Goal: Entertainment & Leisure: Consume media (video, audio)

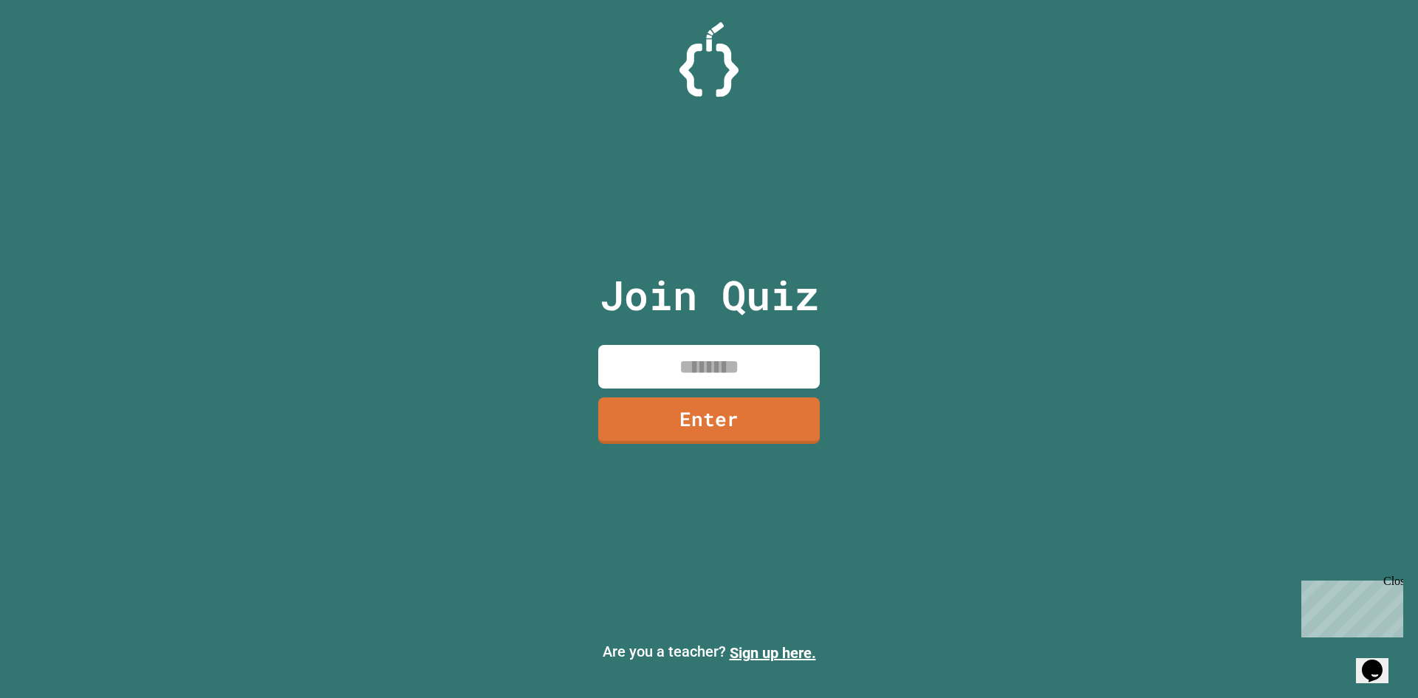
click at [1159, 42] on div at bounding box center [709, 59] width 1418 height 75
click at [1156, 37] on div at bounding box center [709, 59] width 1418 height 75
click at [697, 371] on input at bounding box center [709, 367] width 222 height 44
type input "********"
click at [717, 410] on link "Enter" at bounding box center [708, 419] width 225 height 49
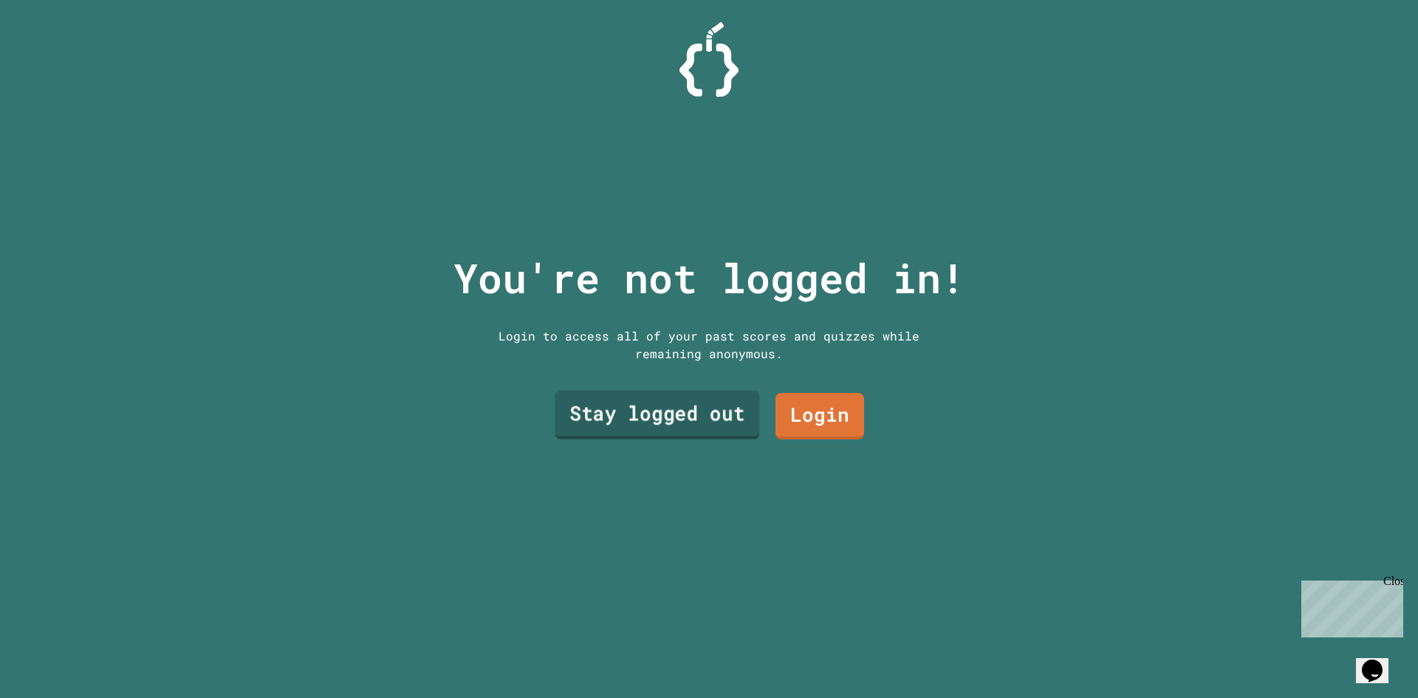
click at [725, 409] on link "Stay logged out" at bounding box center [657, 415] width 205 height 49
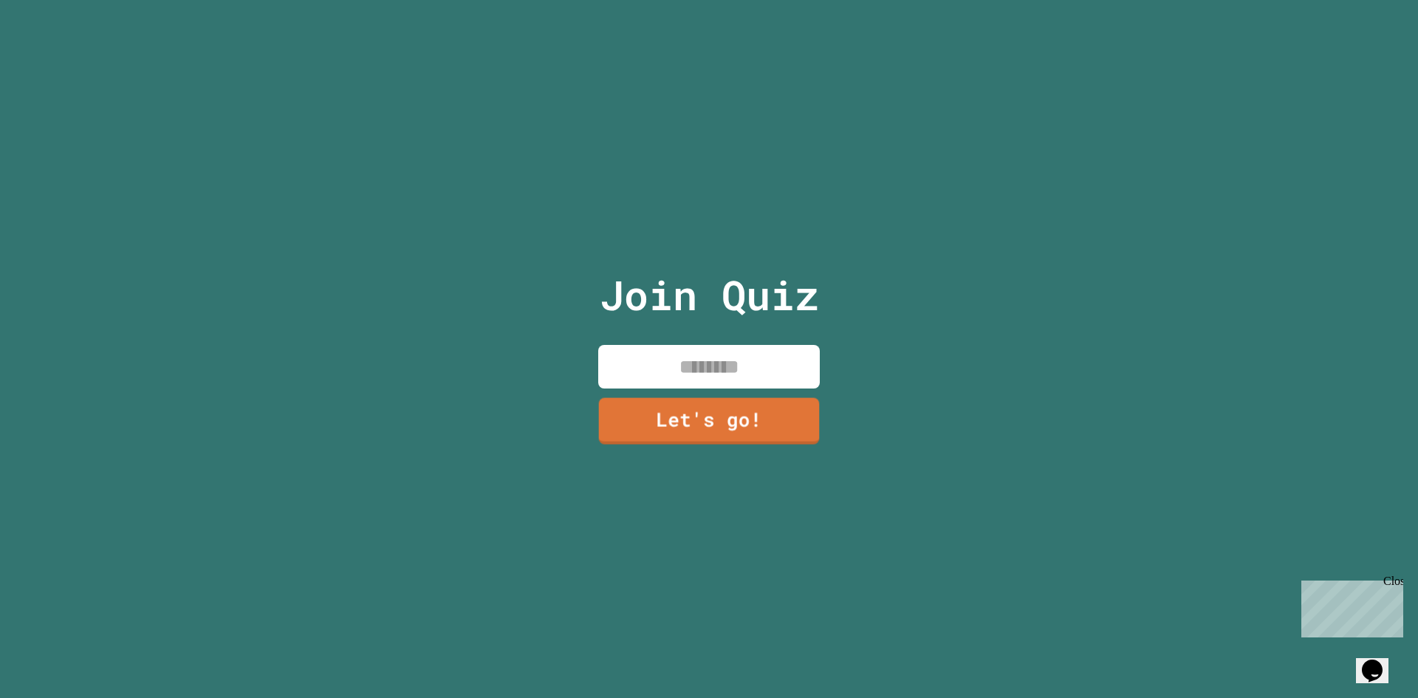
click at [717, 362] on input at bounding box center [709, 367] width 222 height 44
type input "*******"
click at [742, 428] on link "Let's go!" at bounding box center [709, 419] width 214 height 49
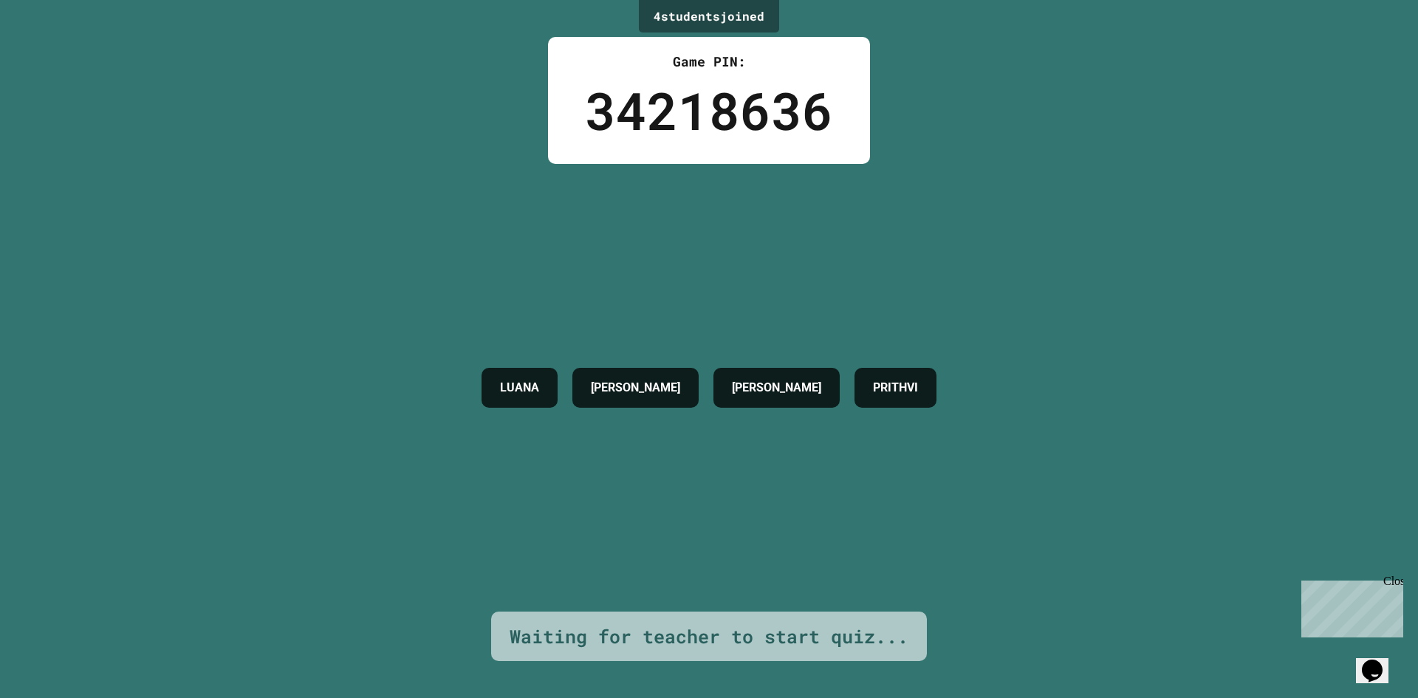
click at [1147, 22] on div "4 student s joined Game PIN: 34218636 LUANA SHREYAN SHREYAS PRITHVI Waiting for…" at bounding box center [709, 349] width 1418 height 698
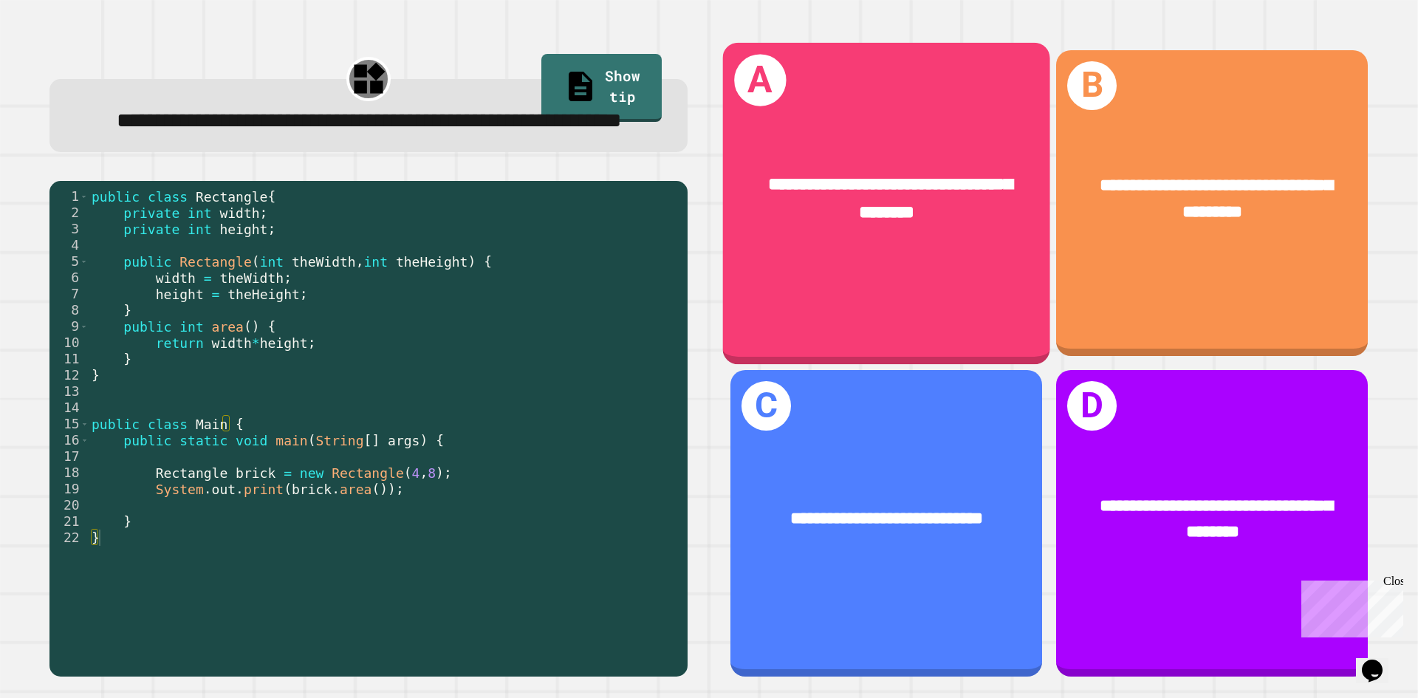
click at [966, 247] on div "**********" at bounding box center [886, 199] width 327 height 127
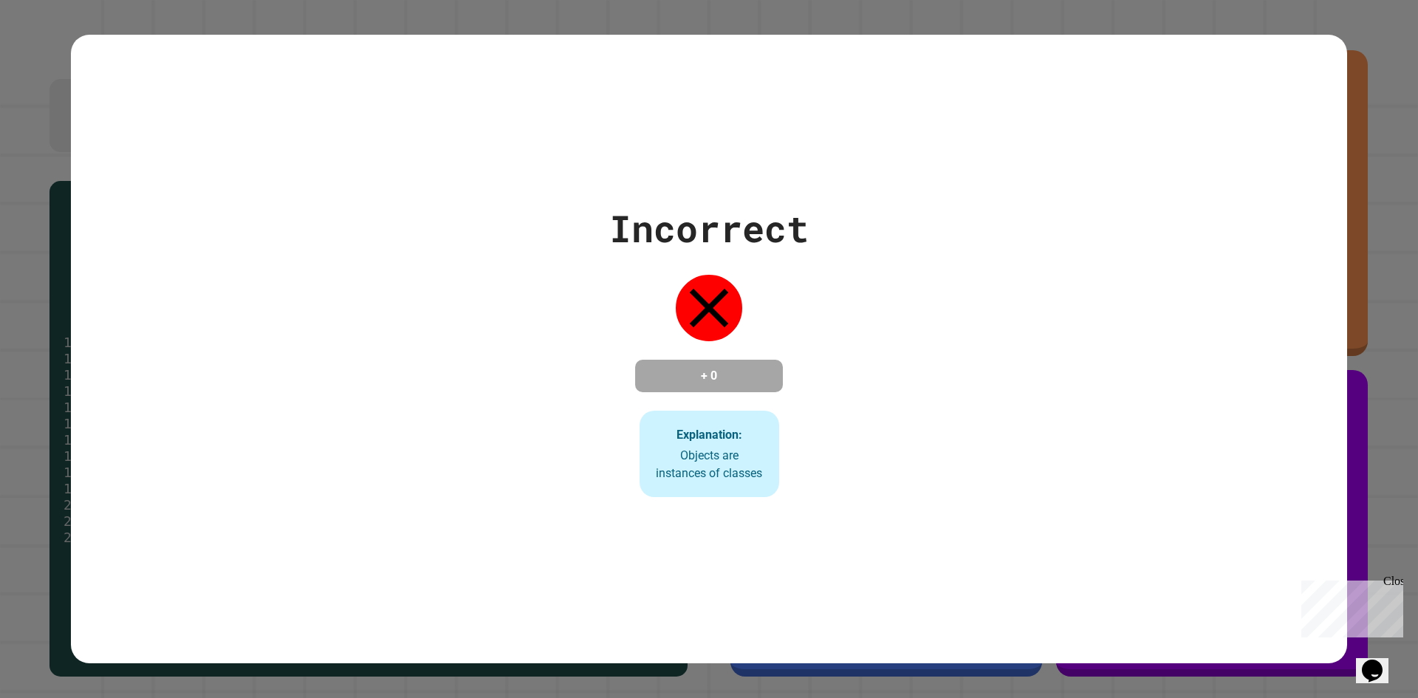
click at [1145, 75] on div "Incorrect + 0 Explanation: Objects are instances of classes" at bounding box center [709, 349] width 1277 height 629
click at [1153, 86] on div "Incorrect + 0 Explanation: Objects are instances of classes" at bounding box center [709, 349] width 1277 height 629
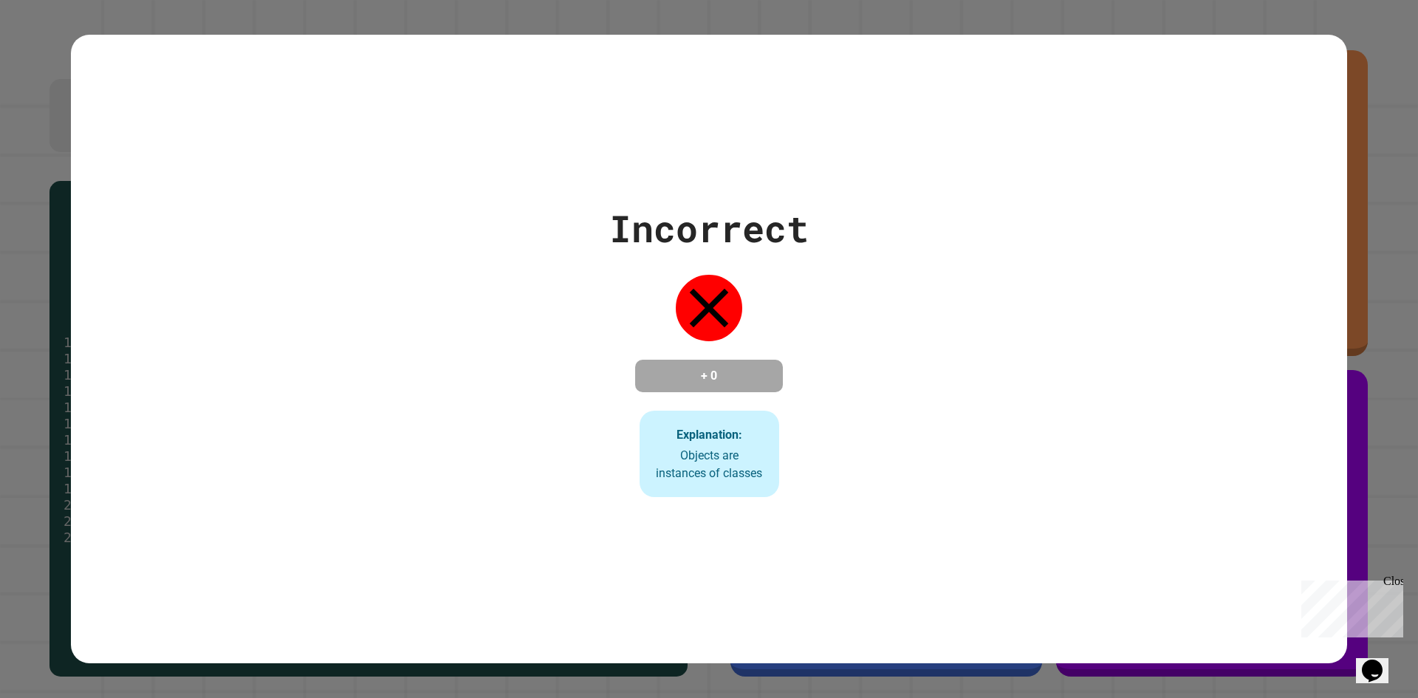
click at [1155, 95] on div "Incorrect + 0 Explanation: Objects are instances of classes" at bounding box center [709, 349] width 1277 height 629
click at [1177, 95] on div "Incorrect + 0 Explanation: Objects are instances of classes" at bounding box center [709, 349] width 1277 height 629
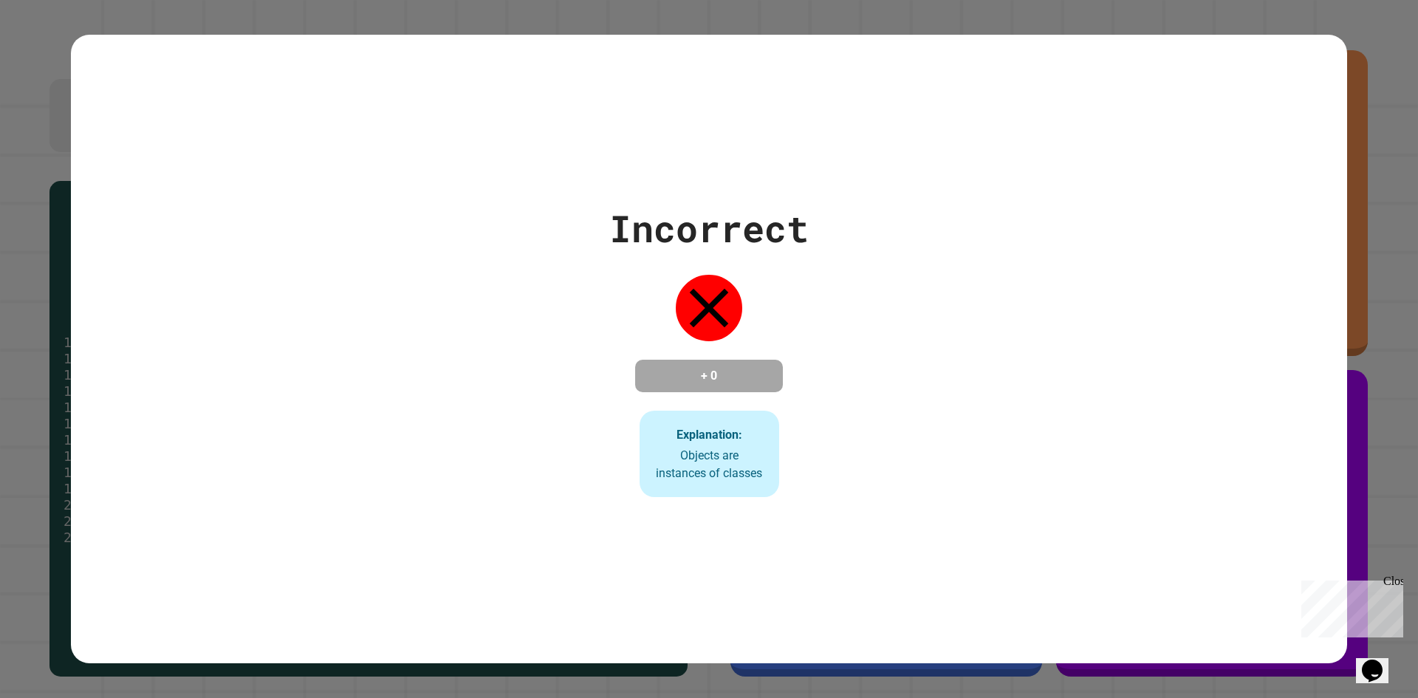
click at [1177, 95] on div "Incorrect + 0 Explanation: Objects are instances of classes" at bounding box center [709, 349] width 1277 height 629
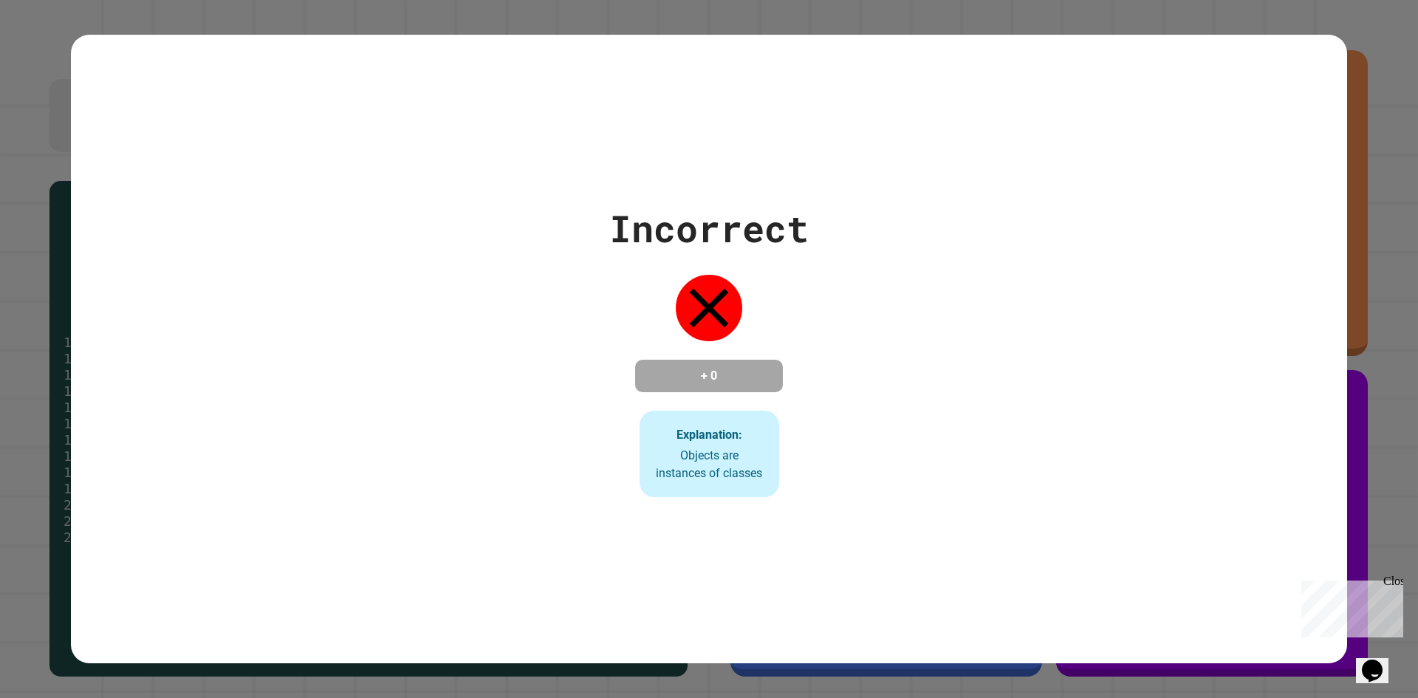
click at [1155, 76] on div "Incorrect + 0 Explanation: Objects are instances of classes" at bounding box center [709, 349] width 1277 height 629
drag, startPoint x: 1155, startPoint y: 76, endPoint x: 1127, endPoint y: 64, distance: 30.1
click at [1127, 64] on div "Incorrect + 0 Explanation: Objects are instances of classes" at bounding box center [709, 349] width 1277 height 629
click at [1171, 70] on div "Incorrect + 0 Explanation: Objects are instances of classes" at bounding box center [709, 349] width 1277 height 629
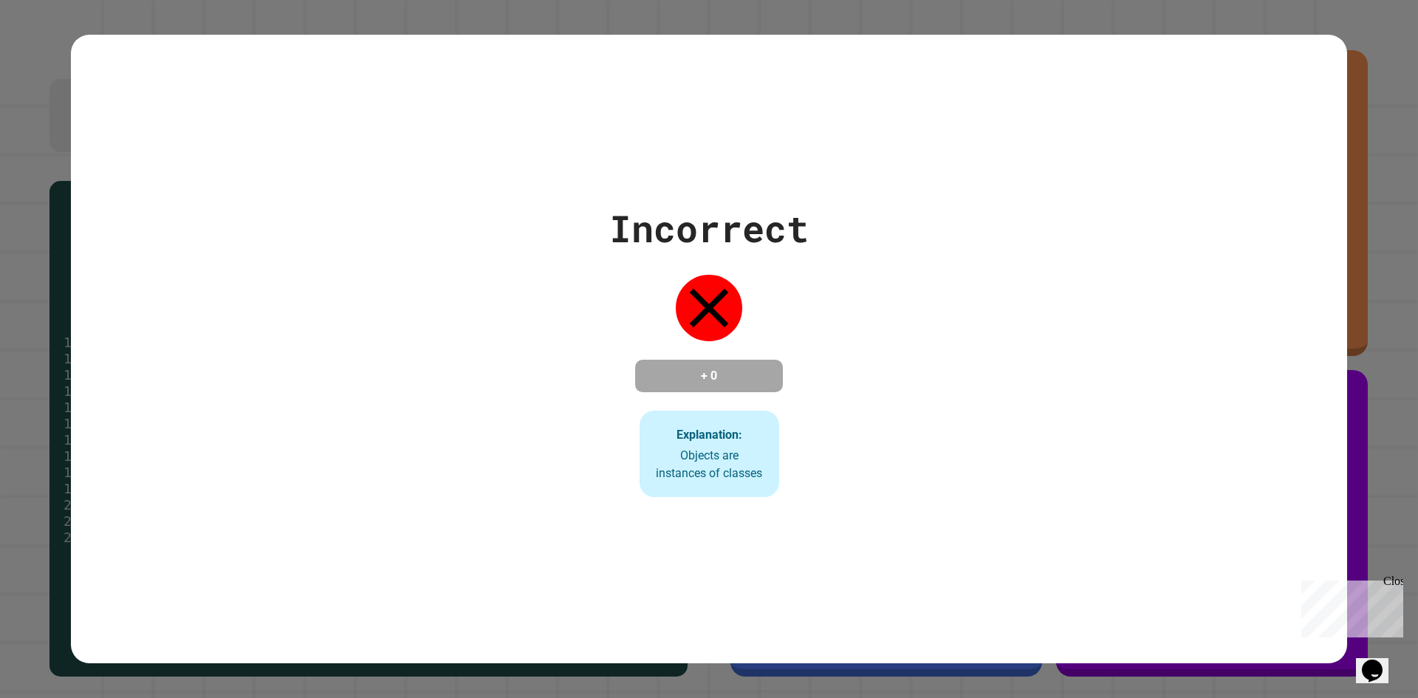
click at [1170, 72] on div "Incorrect + 0 Explanation: Objects are instances of classes" at bounding box center [709, 349] width 1277 height 629
click at [1163, 66] on div "Incorrect + 0 Explanation: Objects are instances of classes" at bounding box center [709, 349] width 1277 height 629
click at [1161, 56] on div "Incorrect + 0 Explanation: Objects are instances of classes" at bounding box center [709, 349] width 1277 height 629
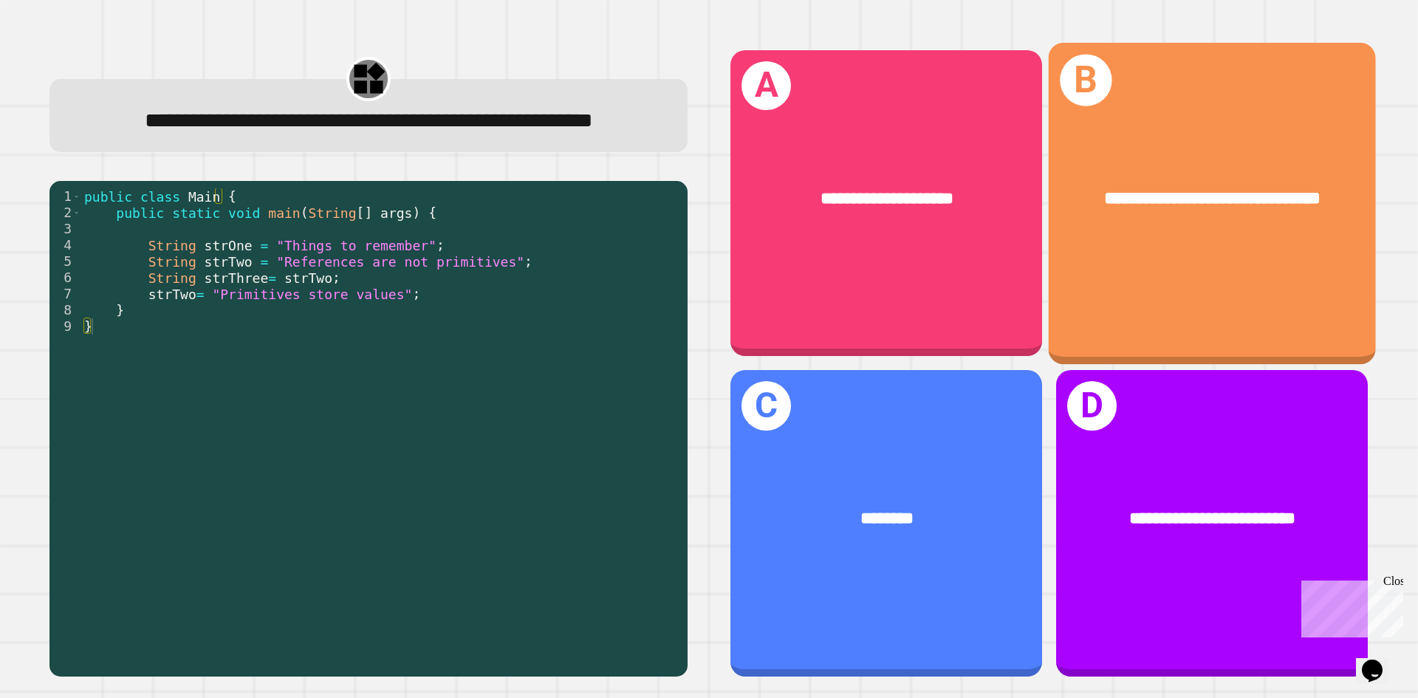
click at [1104, 189] on span "**********" at bounding box center [1212, 198] width 216 height 18
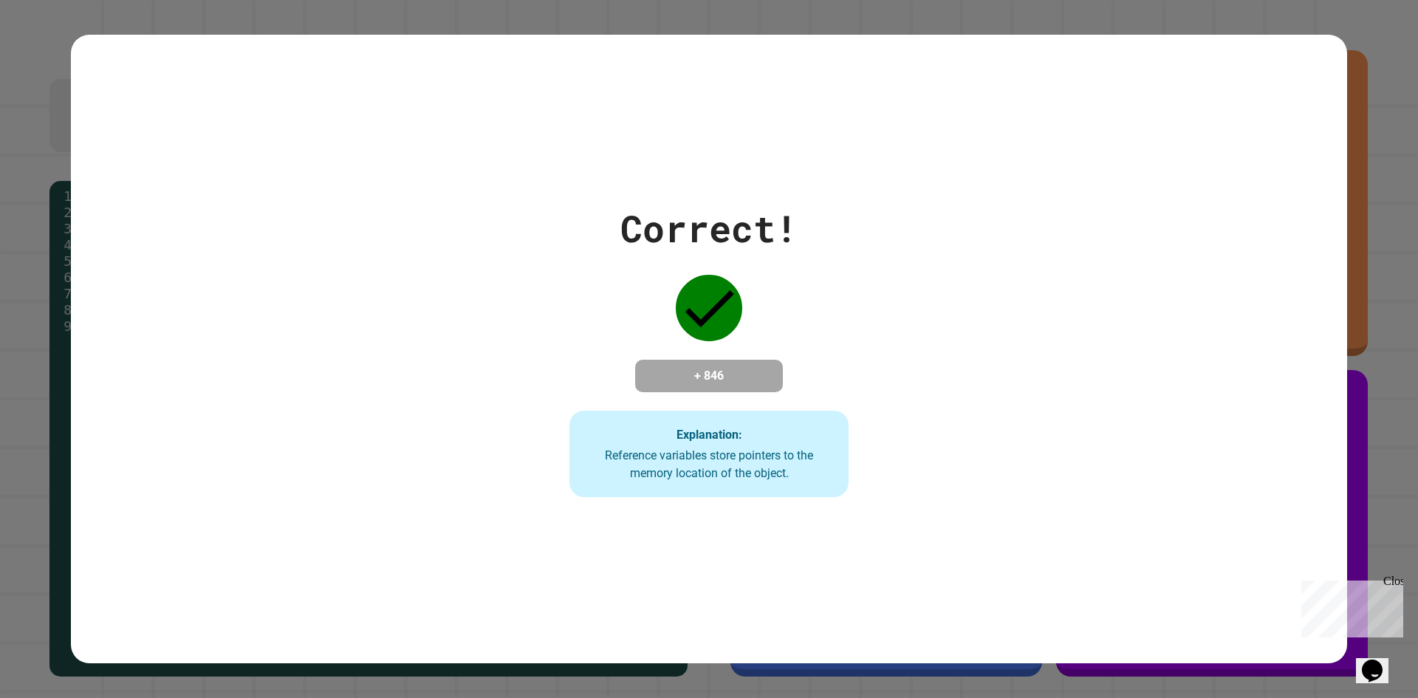
click at [1144, 62] on div "Correct! + 846 Explanation: Reference variables store pointers to the memory lo…" at bounding box center [709, 349] width 1277 height 629
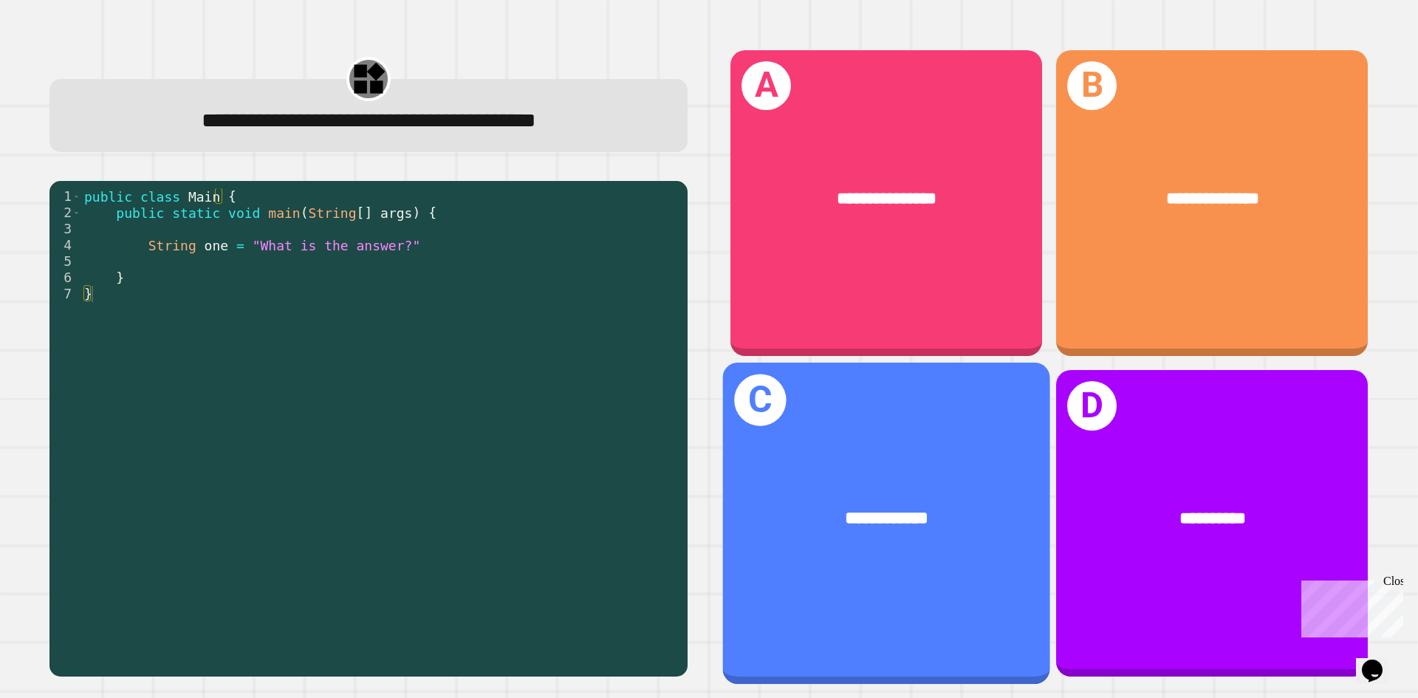
click at [932, 406] on div "**********" at bounding box center [886, 523] width 327 height 321
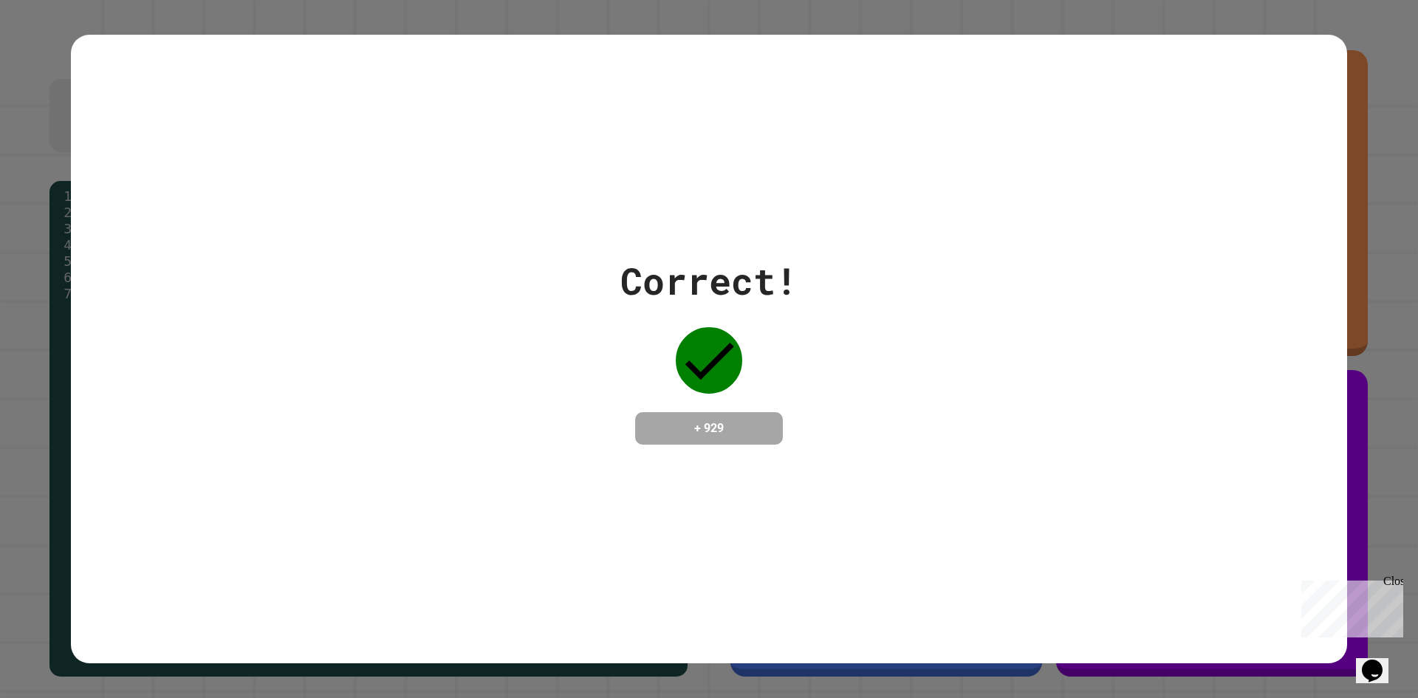
click at [1153, 64] on div "Correct! + 929" at bounding box center [709, 349] width 1277 height 629
click at [1165, 65] on div "Correct! + 929" at bounding box center [709, 349] width 1277 height 629
click at [1163, 69] on div "Correct! + 929" at bounding box center [709, 349] width 1277 height 629
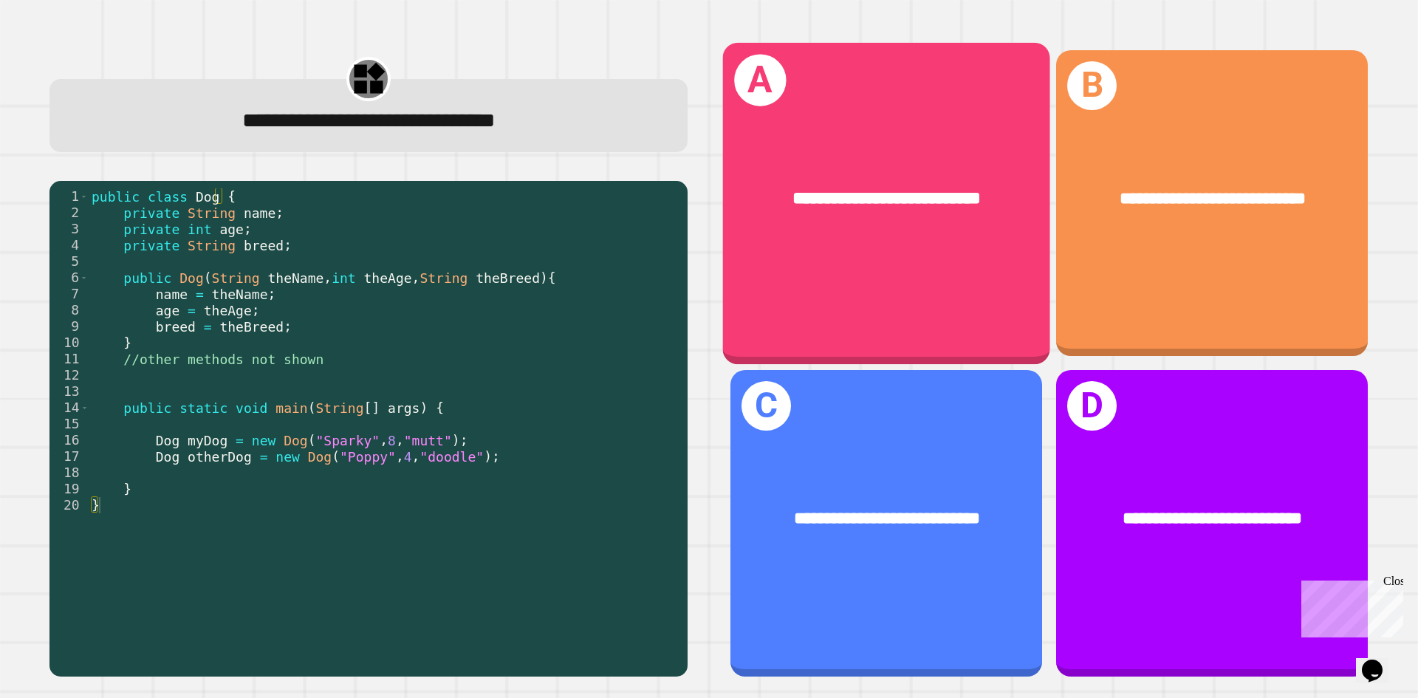
click at [872, 268] on div "**********" at bounding box center [886, 202] width 327 height 321
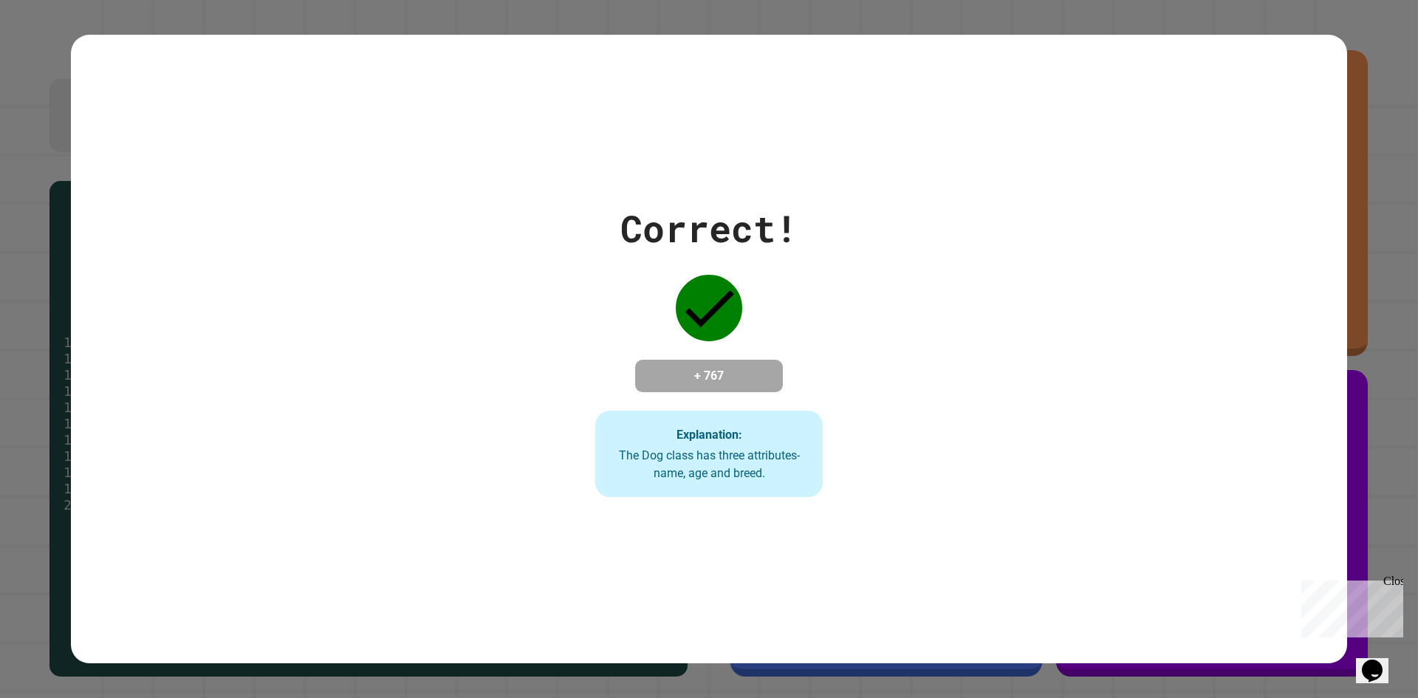
click at [1140, 50] on div "Correct! + 767 Explanation: The Dog class has three attributes- name, age and b…" at bounding box center [709, 349] width 1277 height 629
click at [1146, 51] on div "Correct! + 767 Explanation: The Dog class has three attributes- name, age and b…" at bounding box center [709, 349] width 1277 height 629
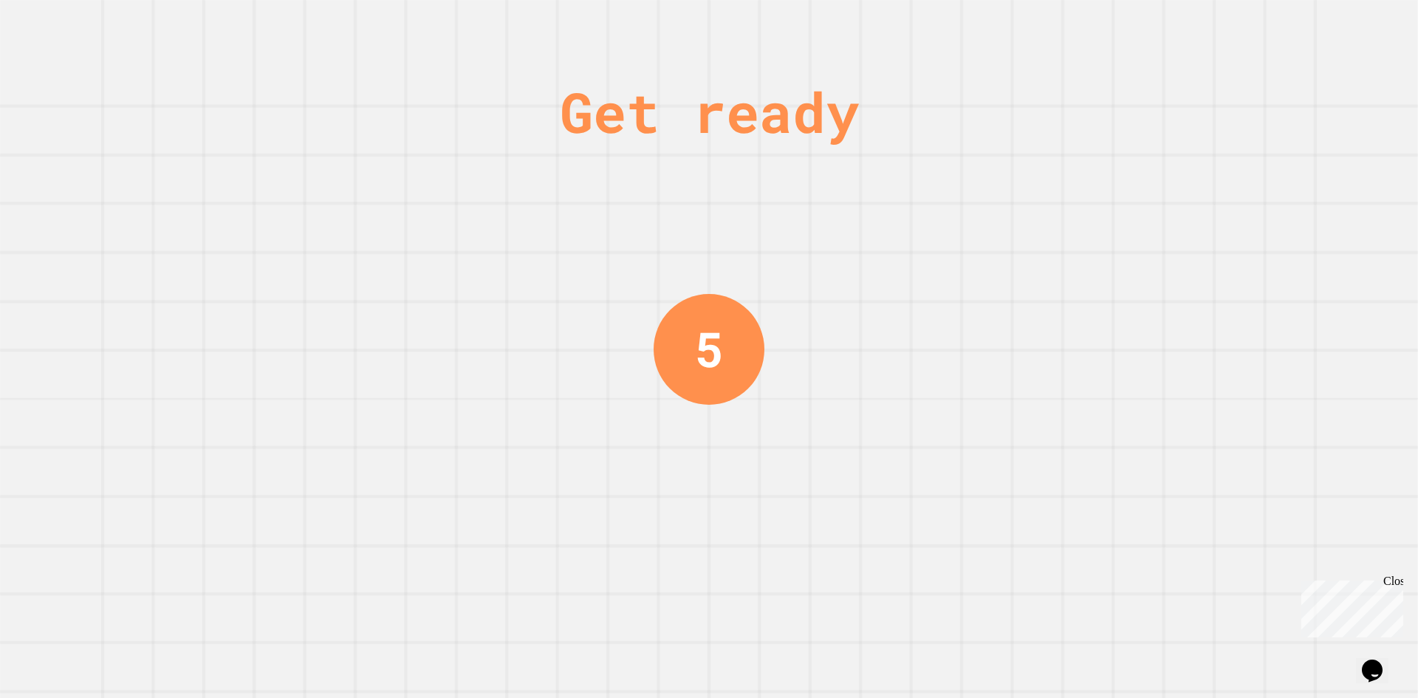
click at [1141, 28] on div "Get ready 5" at bounding box center [709, 349] width 1418 height 698
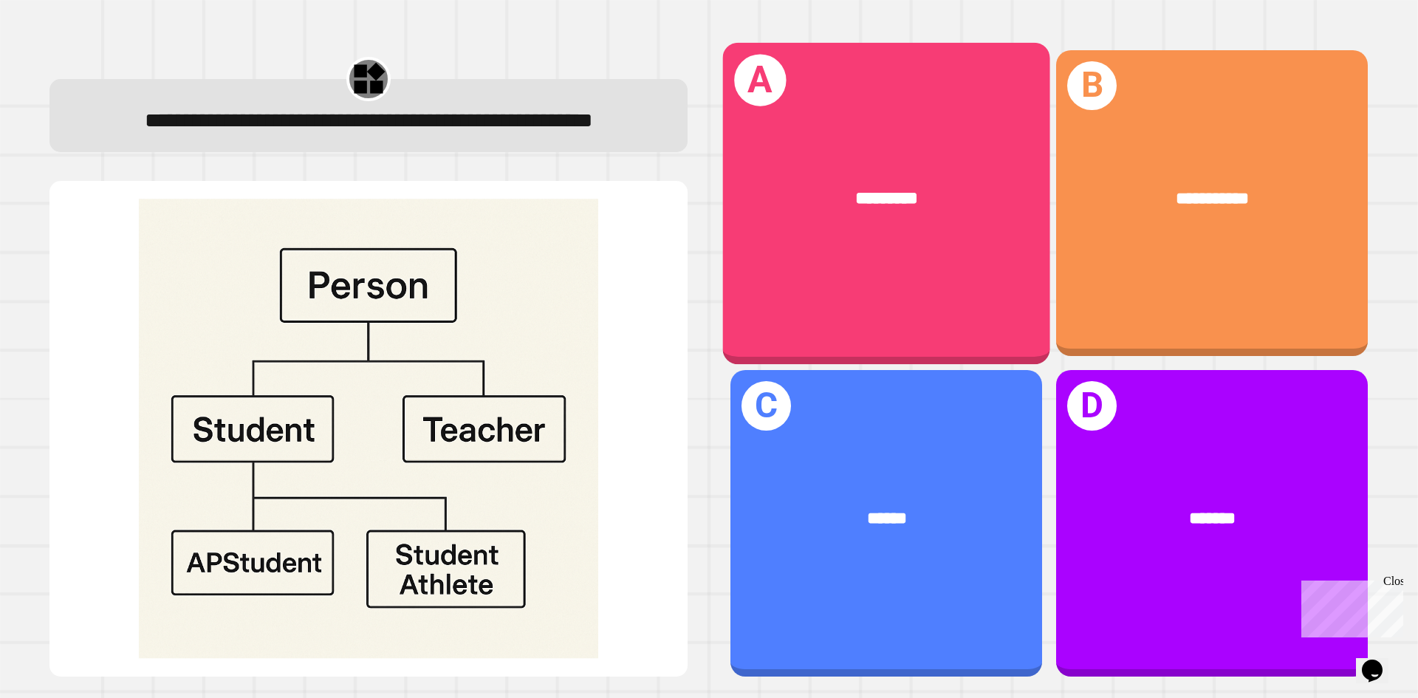
click at [922, 264] on div "A *********" at bounding box center [886, 202] width 327 height 321
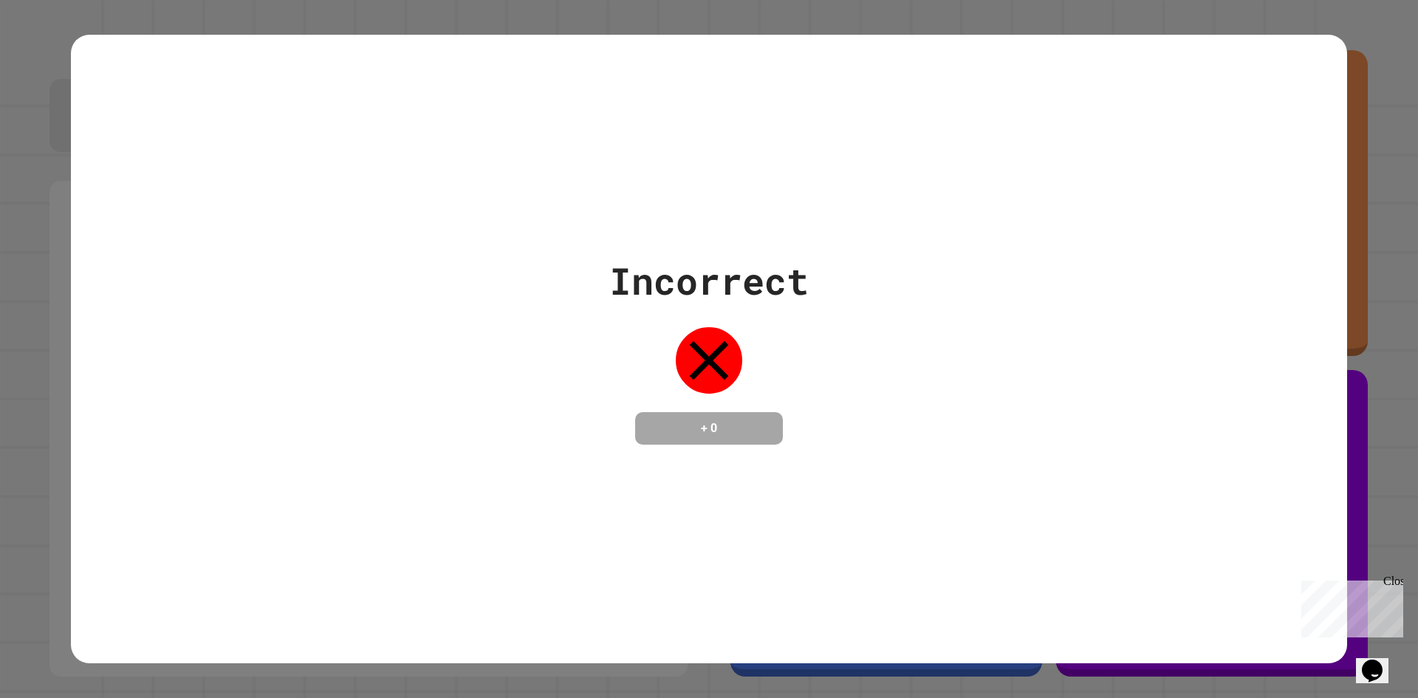
click at [1174, 71] on div "Incorrect + 0" at bounding box center [709, 349] width 1277 height 629
click at [1164, 52] on div "Incorrect + 0" at bounding box center [709, 349] width 1277 height 629
click at [1156, 63] on div "Incorrect + 0" at bounding box center [709, 349] width 1277 height 629
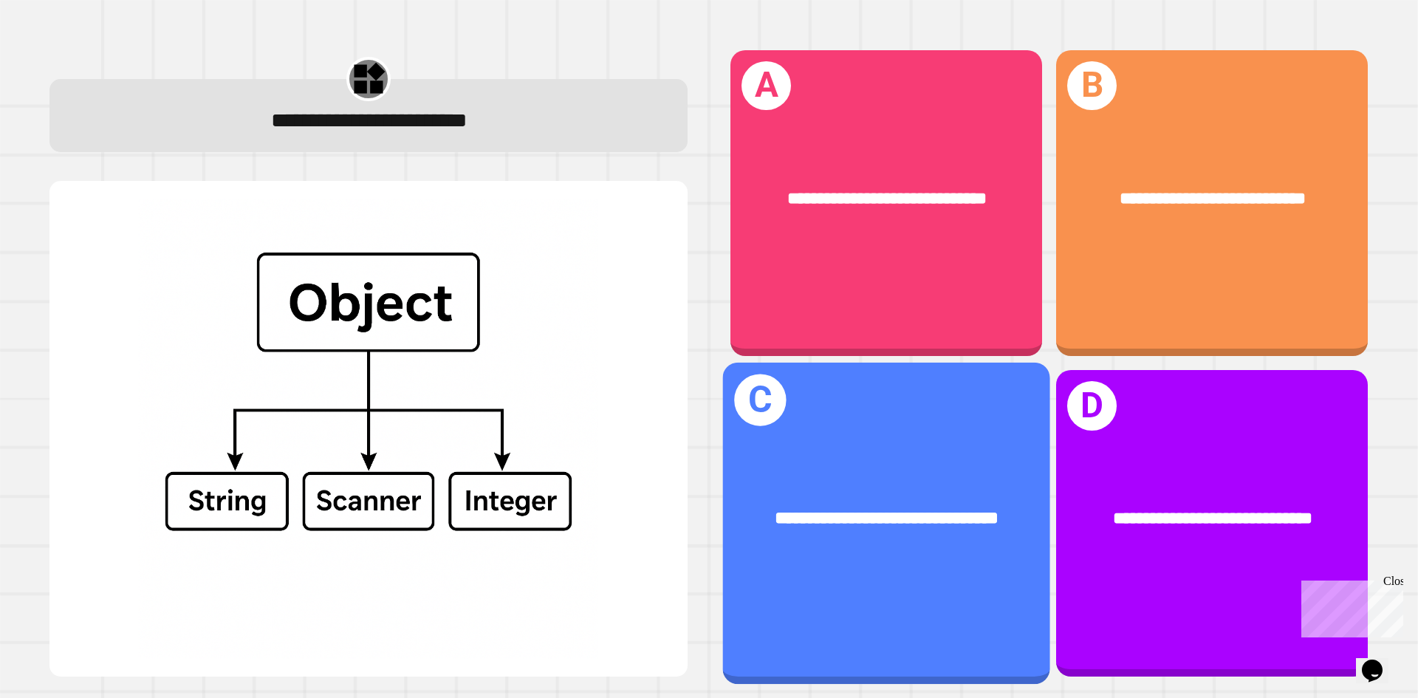
click at [1121, 443] on div "**********" at bounding box center [1212, 523] width 312 height 307
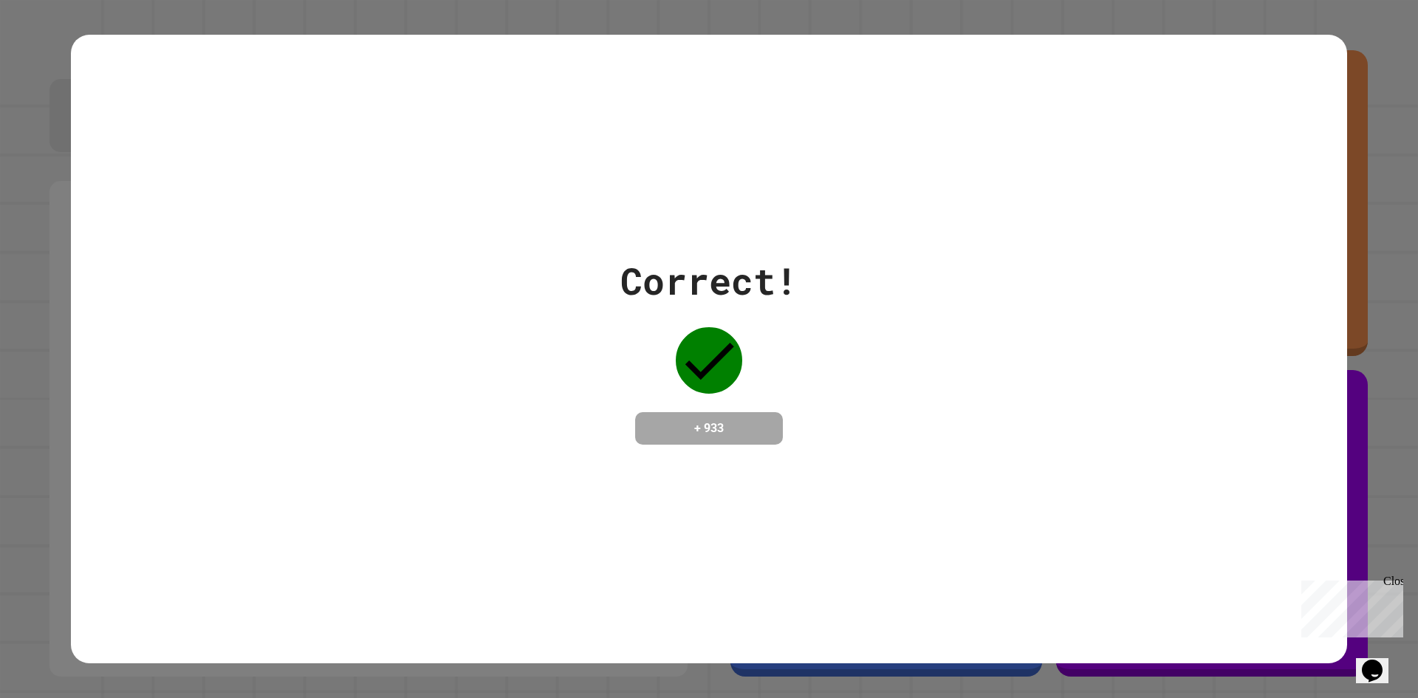
click at [1158, 57] on div "Correct! + 933" at bounding box center [709, 349] width 1277 height 629
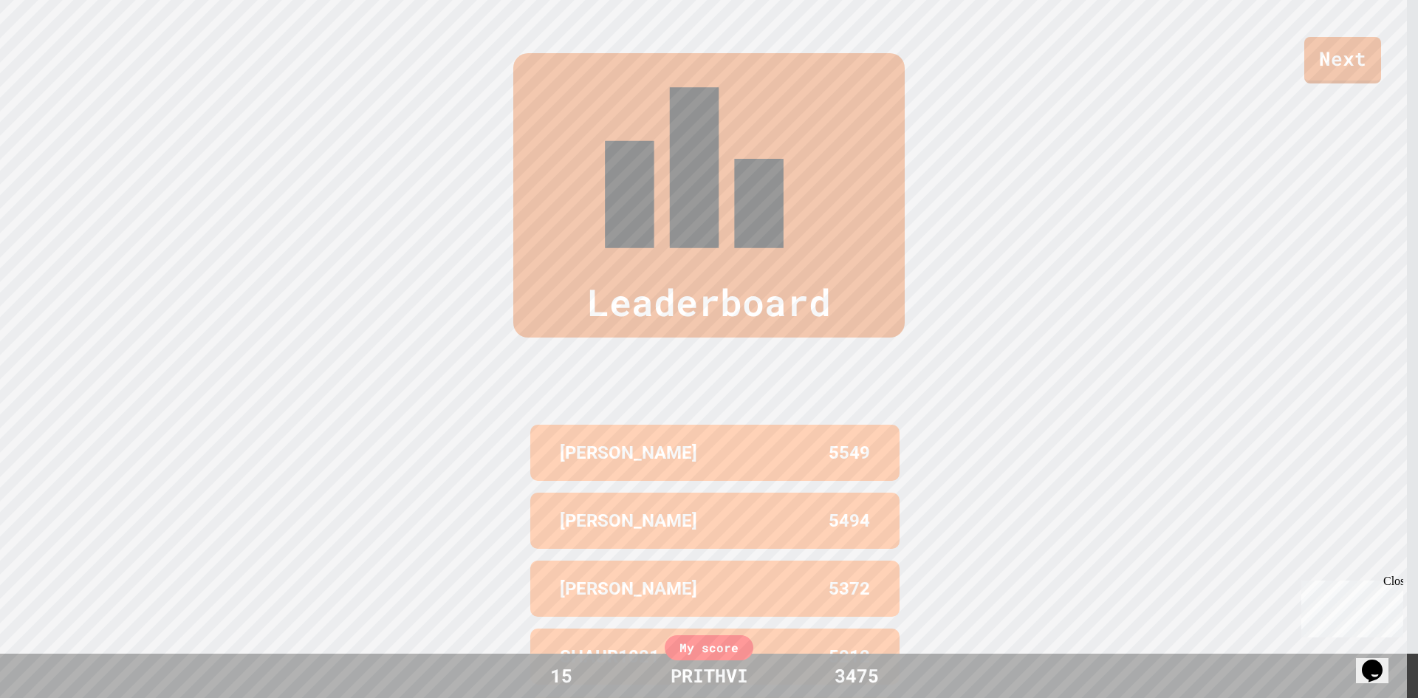
scroll to position [335, 0]
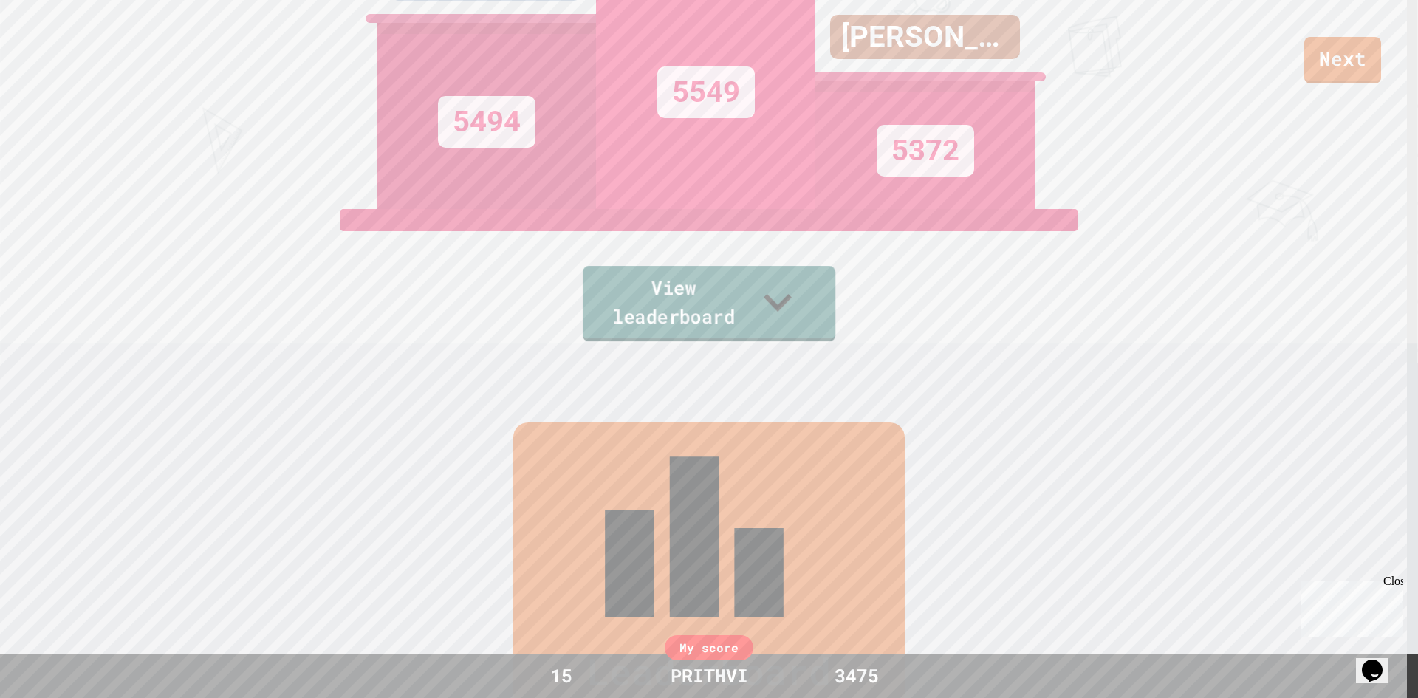
click at [835, 321] on div "View leaderboard" at bounding box center [709, 275] width 251 height 132
click at [804, 306] on icon at bounding box center [776, 302] width 55 height 58
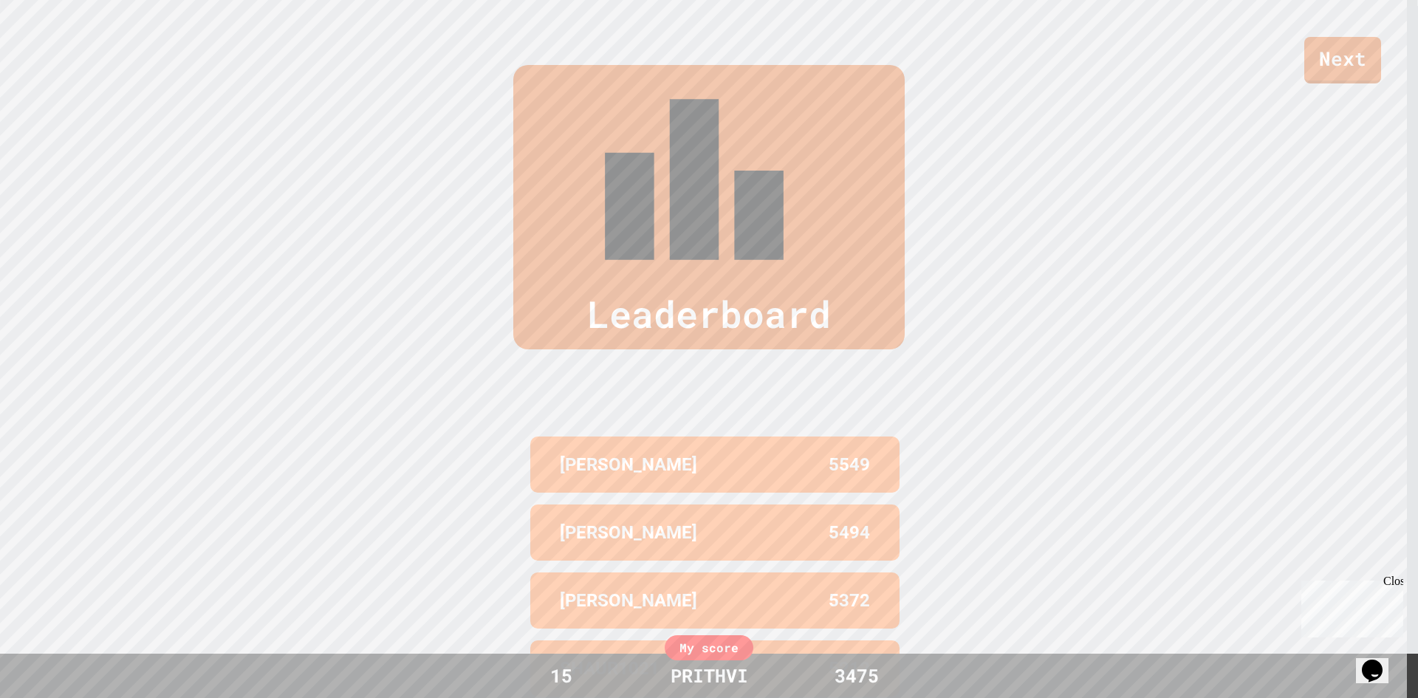
scroll to position [693, 0]
click at [1031, 267] on div "Leaderboard AVERY 5549 SUCHIR 5494 NEIL S 5372 SHAUR1021 5212 VARUN 5072 My sco…" at bounding box center [709, 417] width 1418 height 824
click at [1141, 104] on div "Leaderboard" at bounding box center [709, 206] width 1418 height 284
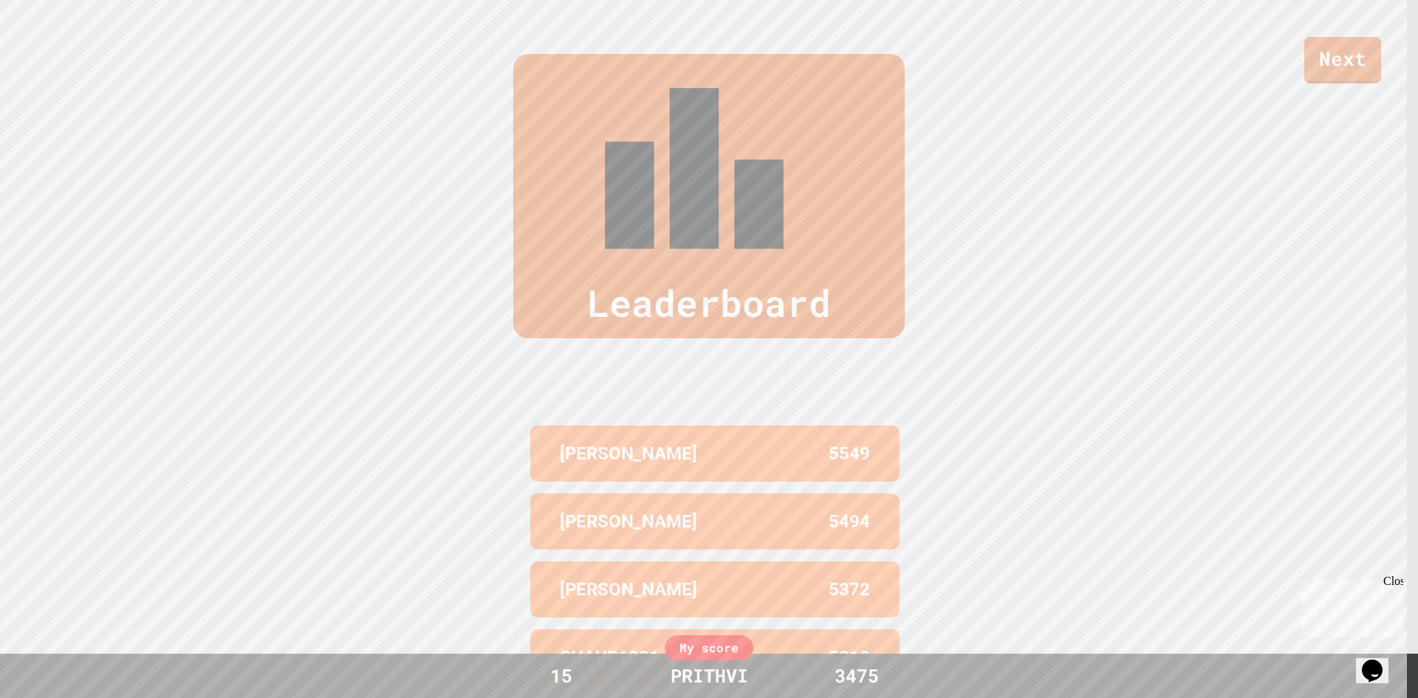
scroll to position [704, 0]
click at [1146, 1] on div "Next" at bounding box center [709, 41] width 1418 height 83
click at [1146, 100] on div "Leaderboard" at bounding box center [709, 195] width 1418 height 284
click at [1127, 263] on div "Leaderboard AVERY 5549 SUCHIR 5494 NEIL S 5372 SHAUR1021 5212 VARUN 5072 My sco…" at bounding box center [709, 406] width 1418 height 824
click at [1103, 332] on div "Leaderboard AVERY 5549 SUCHIR 5494 NEIL S 5372 SHAUR1021 5212 VARUN 5072 My sco…" at bounding box center [709, 406] width 1418 height 824
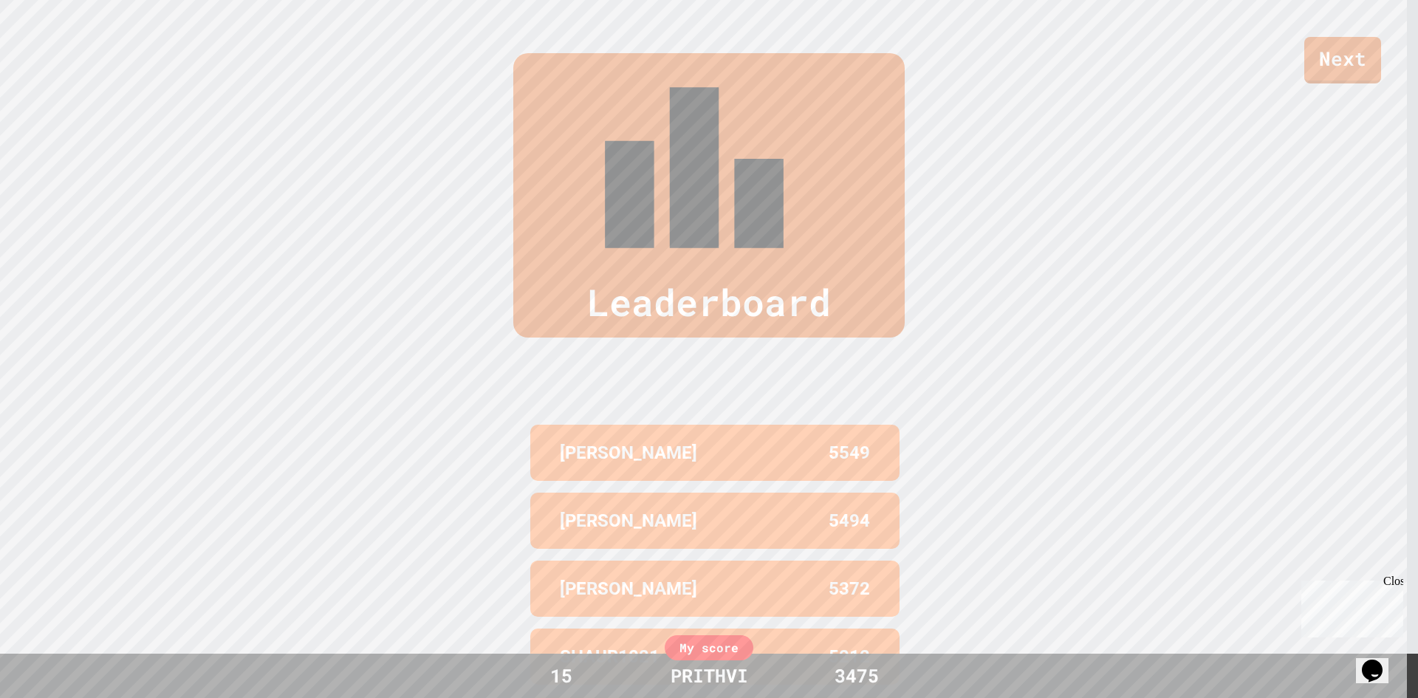
click at [1105, 416] on div "Leaderboard AVERY 5549 SUCHIR 5494 NEIL S 5372 SHAUR1021 5212 VARUN 5072 My sco…" at bounding box center [709, 406] width 1418 height 824
drag, startPoint x: 1115, startPoint y: 457, endPoint x: 1110, endPoint y: 481, distance: 24.9
click at [1115, 462] on div "Leaderboard AVERY 5549 SUCHIR 5494 NEIL S 5372 SHAUR1021 5212 VARUN 5072 My sco…" at bounding box center [709, 406] width 1418 height 824
click at [1102, 490] on div "Leaderboard AVERY 5549 SUCHIR 5494 NEIL S 5372 SHAUR1021 5212 VARUN 5072 My sco…" at bounding box center [709, 406] width 1418 height 824
click at [1119, 432] on div "Leaderboard AVERY 5549 SUCHIR 5494 NEIL S 5372 SHAUR1021 5212 VARUN 5072 My sco…" at bounding box center [709, 406] width 1418 height 824
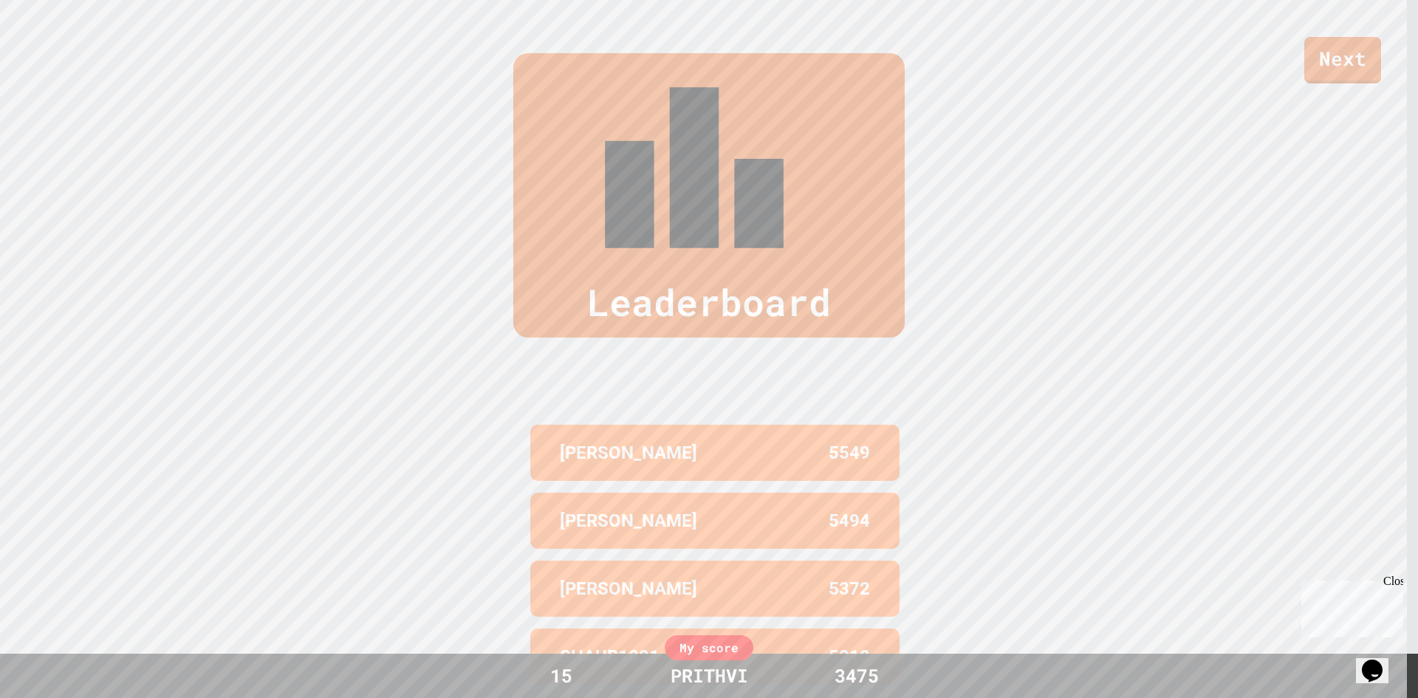
drag, startPoint x: 1123, startPoint y: 469, endPoint x: 1117, endPoint y: 510, distance: 41.1
click at [1123, 474] on div "Leaderboard AVERY 5549 SUCHIR 5494 NEIL S 5372 SHAUR1021 5212 VARUN 5072 My sco…" at bounding box center [709, 406] width 1418 height 824
click at [1110, 565] on div "Leaderboard AVERY 5549 SUCHIR 5494 NEIL S 5372 SHAUR1021 5212 VARUN 5072 My sco…" at bounding box center [709, 406] width 1418 height 824
click at [1127, 35] on div "Next" at bounding box center [709, 41] width 1418 height 83
click at [1325, 77] on link "Next" at bounding box center [1344, 58] width 72 height 49
